Goal: Task Accomplishment & Management: Complete application form

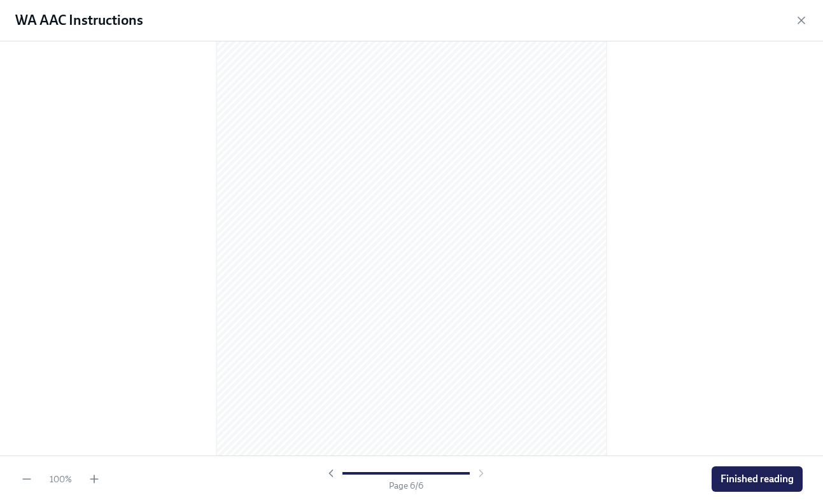
scroll to position [2690, 0]
click at [773, 486] on button "Finished reading" at bounding box center [757, 478] width 91 height 25
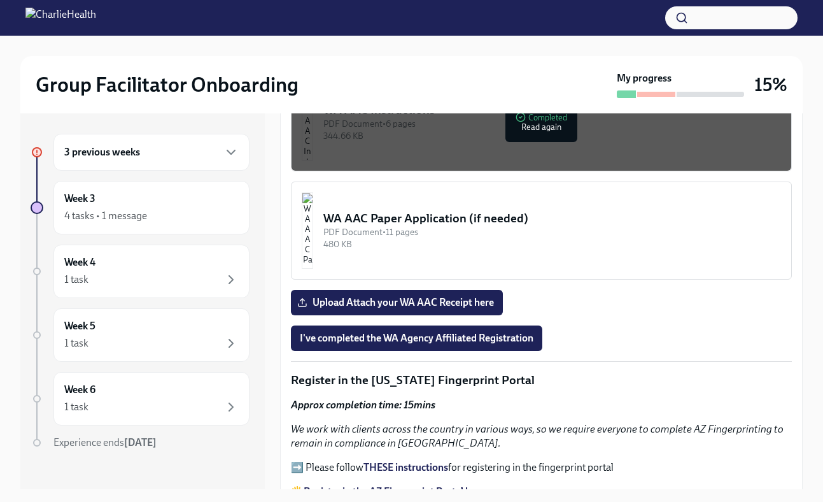
scroll to position [1156, 0]
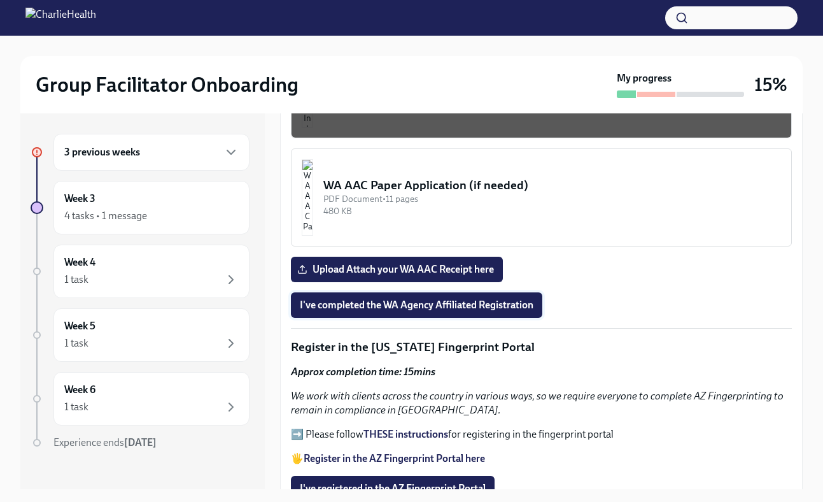
click at [393, 311] on button "I've completed the WA Agency Affiliated Registration" at bounding box center [416, 304] width 251 height 25
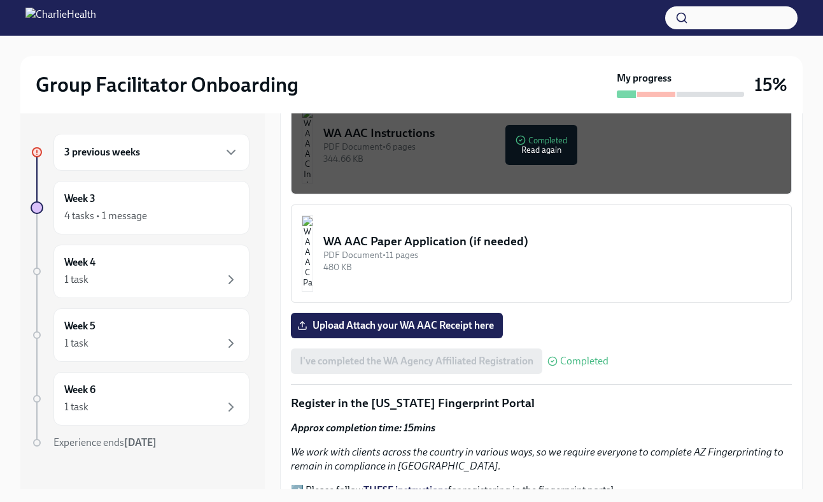
scroll to position [1100, 0]
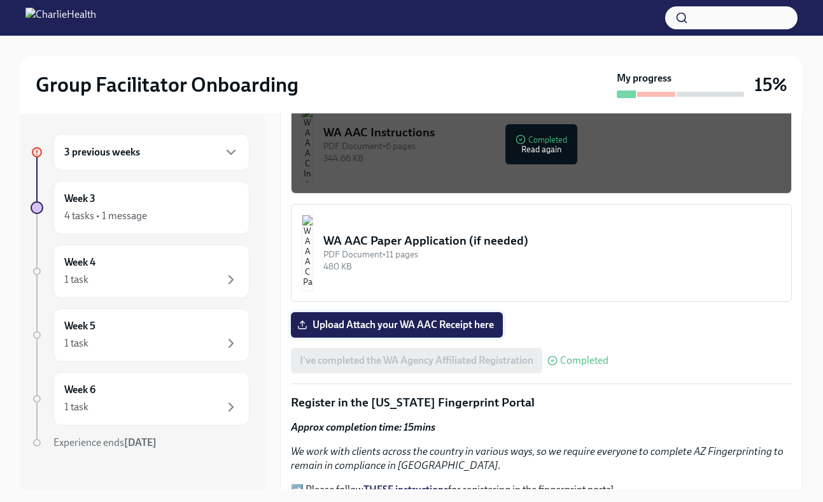
click at [404, 326] on span "Upload Attach your WA AAC Receipt here" at bounding box center [397, 324] width 194 height 13
click at [0, 0] on input "Upload Attach your WA AAC Receipt here" at bounding box center [0, 0] width 0 height 0
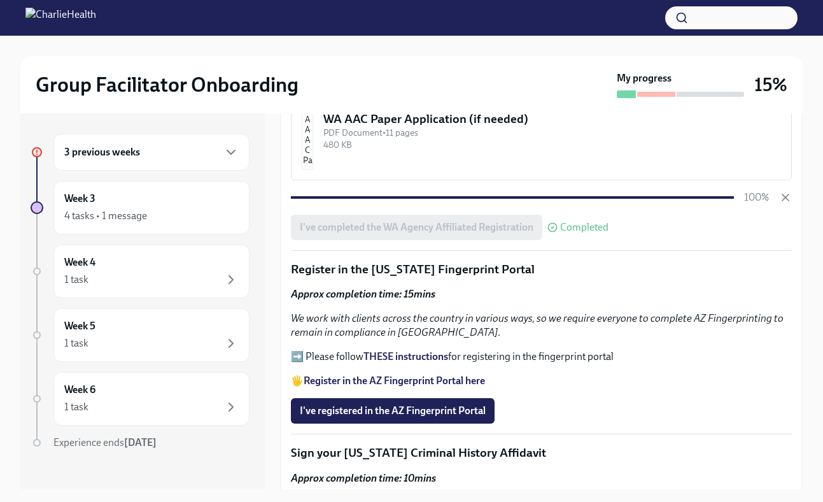
scroll to position [1240, 0]
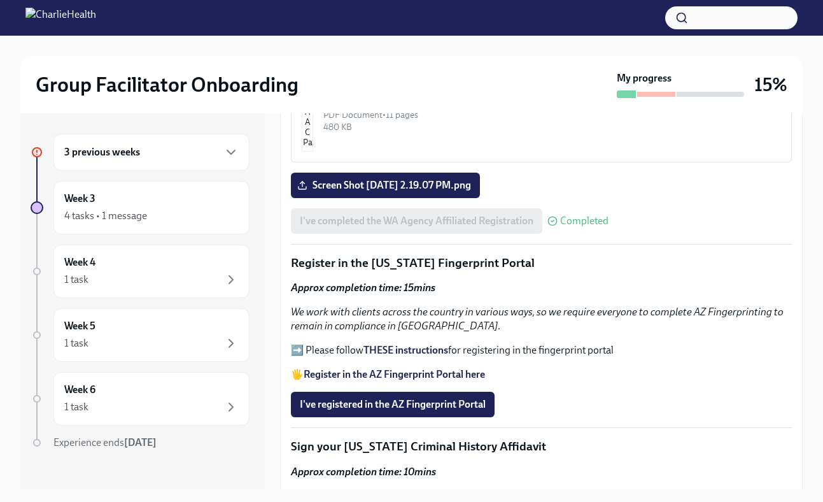
click at [395, 352] on strong "THESE instructions" at bounding box center [405, 350] width 85 height 12
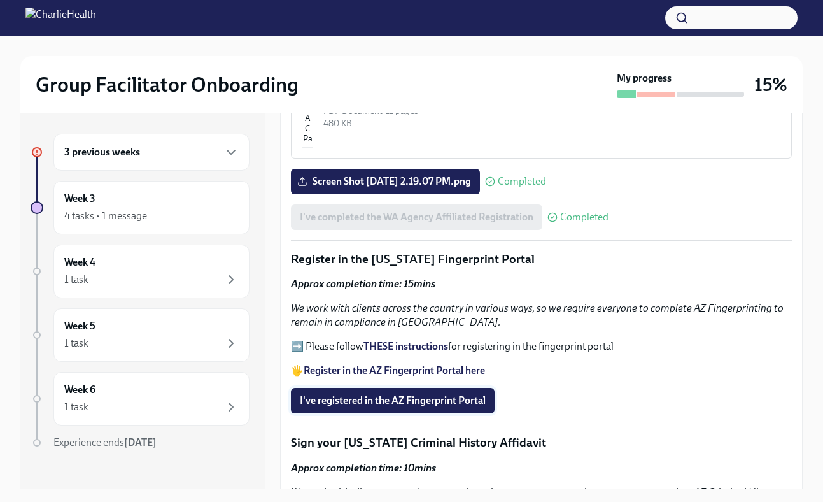
click at [393, 404] on span "I've registered in the AZ Fingerprint Portal" at bounding box center [393, 400] width 186 height 13
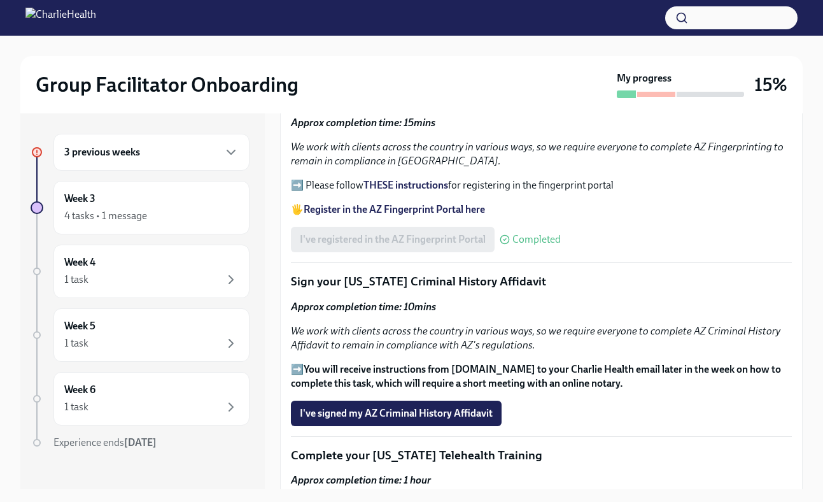
scroll to position [1407, 0]
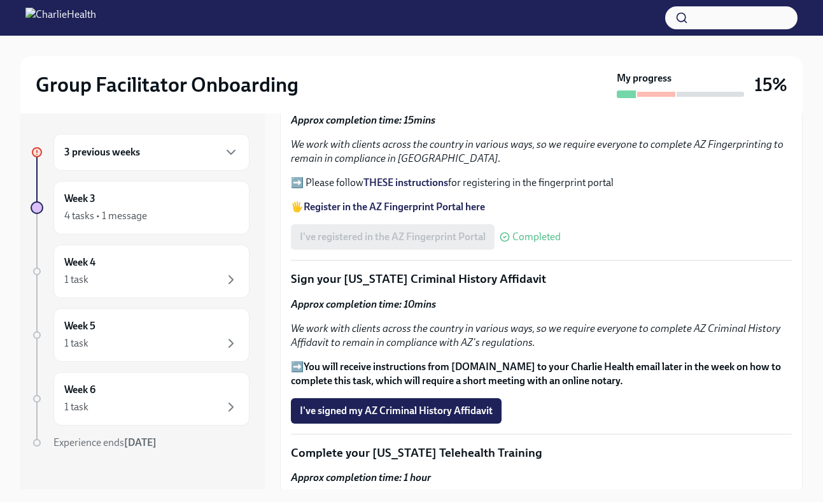
click at [464, 366] on strong "You will receive instructions from [DOMAIN_NAME] to your Charlie Health email l…" at bounding box center [536, 373] width 490 height 26
click at [445, 416] on span "I've signed my AZ Criminal History Affidavit" at bounding box center [396, 410] width 193 height 13
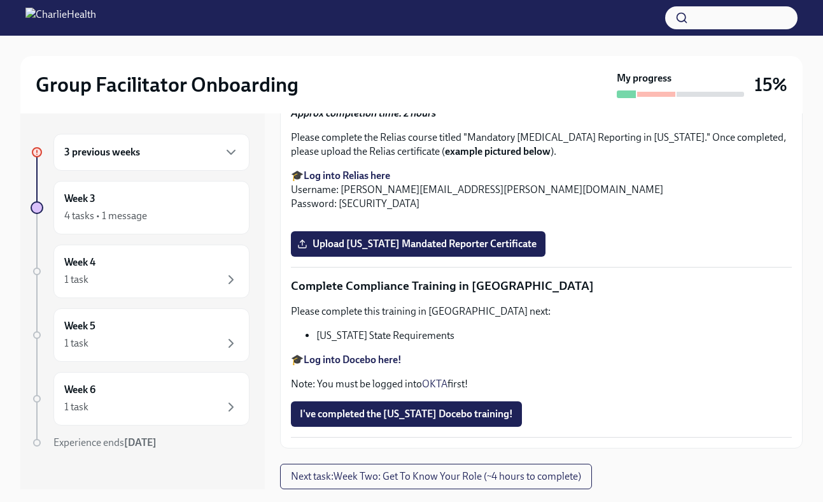
scroll to position [2193, 0]
click at [403, 52] on span "Upload [US_STATE] Telehealth Certificate" at bounding box center [398, 45] width 196 height 13
click at [0, 0] on input "Upload [US_STATE] Telehealth Certificate" at bounding box center [0, 0] width 0 height 0
click at [499, 250] on span "Upload [US_STATE] Mandated Reporter Certificate" at bounding box center [418, 243] width 237 height 13
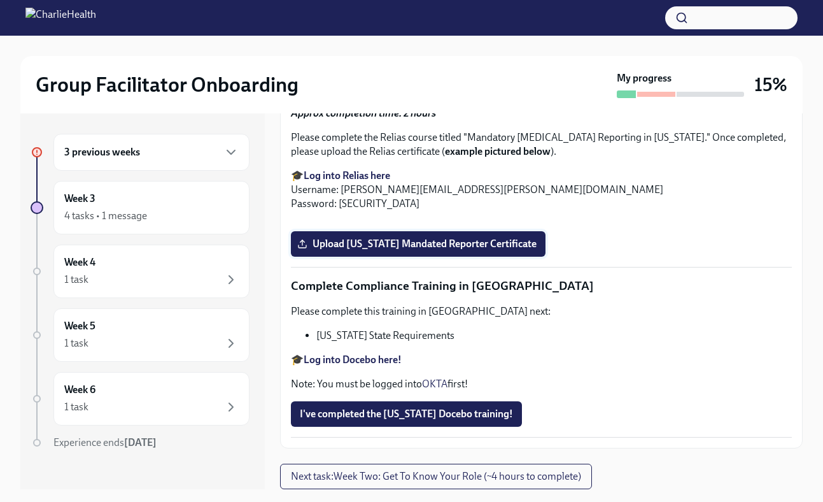
click at [0, 0] on input "Upload [US_STATE] Mandated Reporter Certificate" at bounding box center [0, 0] width 0 height 0
